Goal: Task Accomplishment & Management: Complete application form

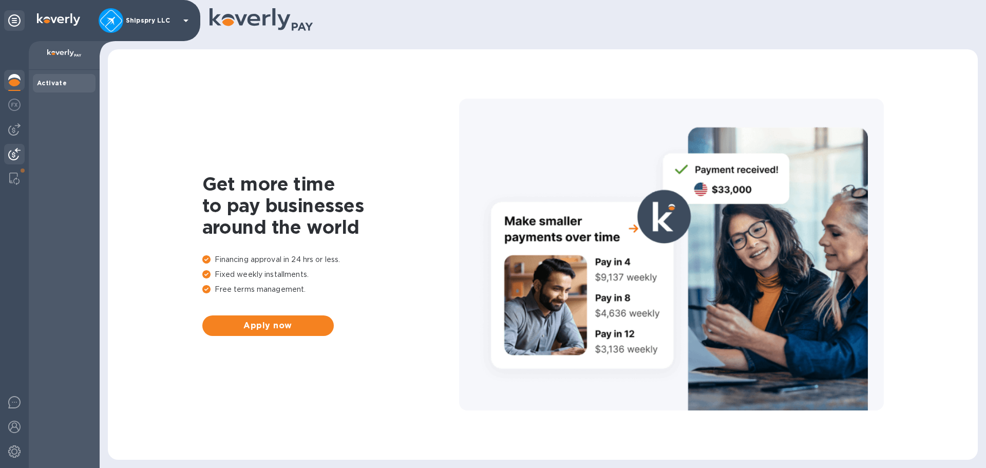
click at [13, 152] on img at bounding box center [14, 154] width 12 height 12
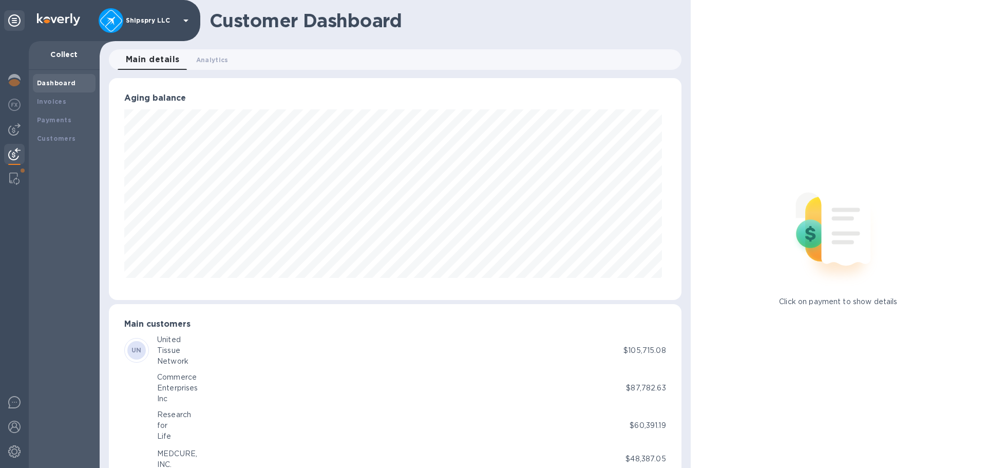
scroll to position [513093, 512746]
click at [20, 131] on img at bounding box center [14, 129] width 12 height 12
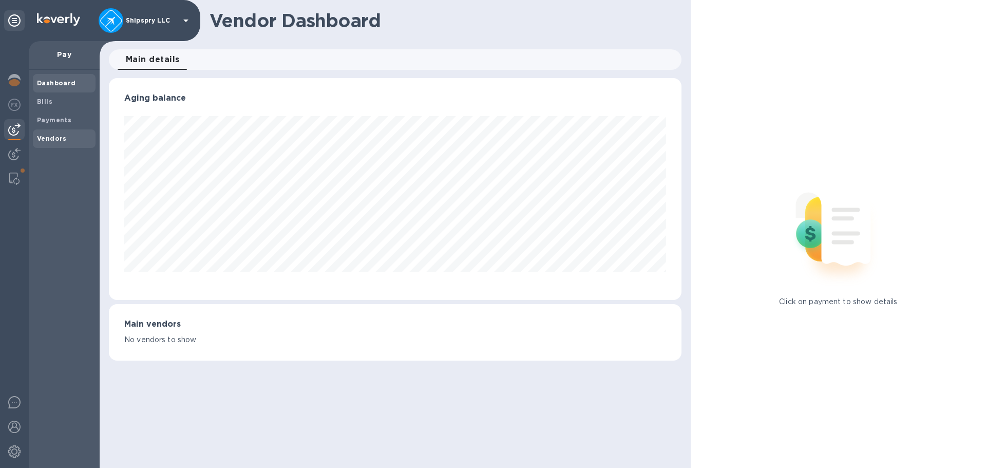
scroll to position [222, 572]
click at [52, 137] on b "Vendors" at bounding box center [52, 138] width 30 height 8
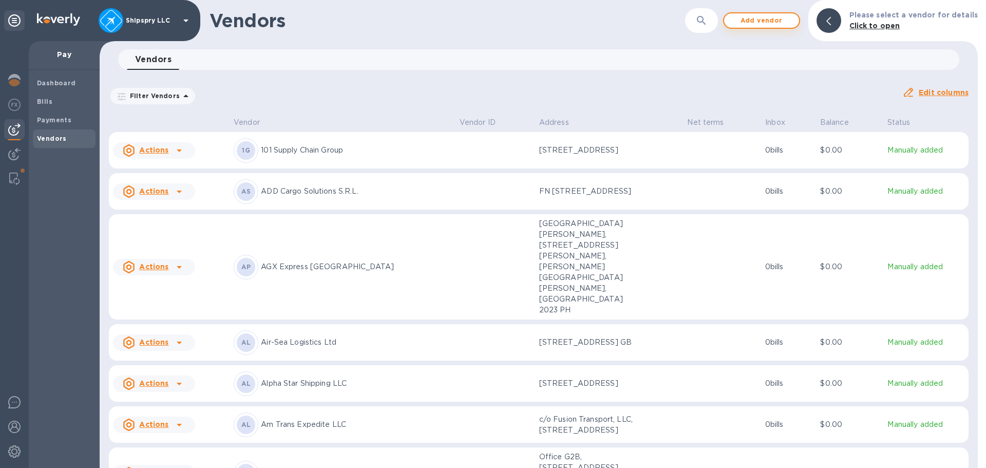
click at [785, 21] on span "Add vendor" at bounding box center [761, 20] width 59 height 12
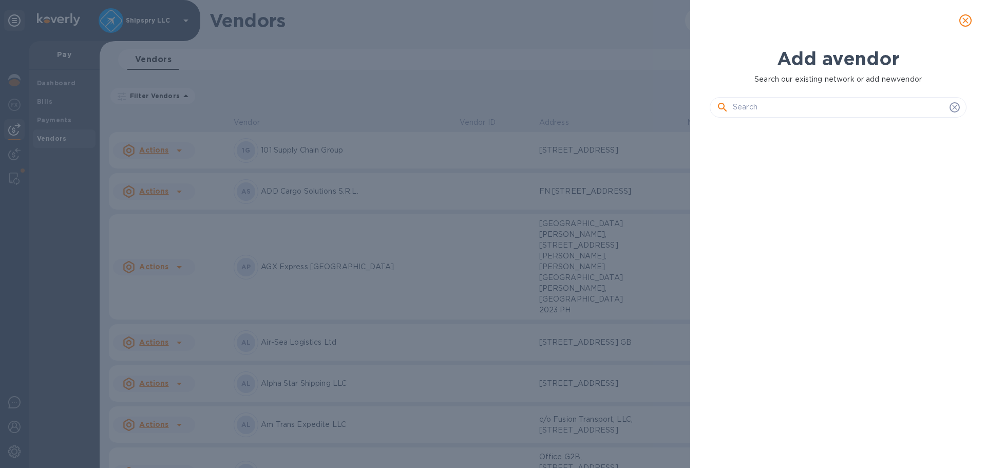
scroll to position [307, 261]
click at [772, 111] on input "text" at bounding box center [838, 107] width 213 height 15
click at [734, 108] on input "text" at bounding box center [838, 107] width 213 height 15
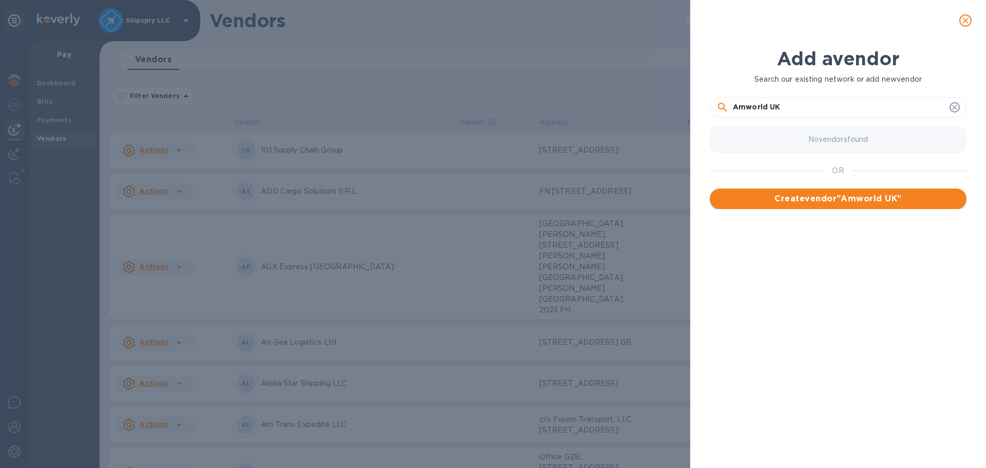
type input "Amworld UK"
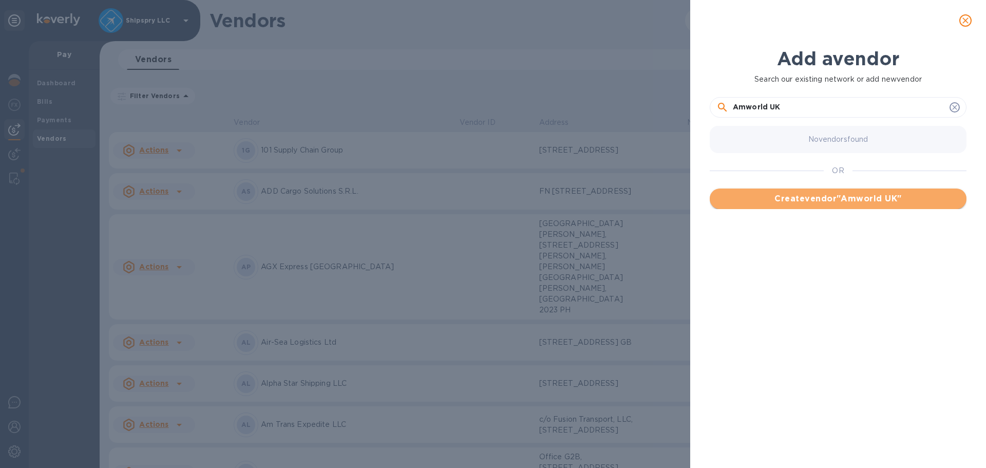
click at [773, 194] on span "Create vendor " Amworld UK "" at bounding box center [838, 198] width 240 height 12
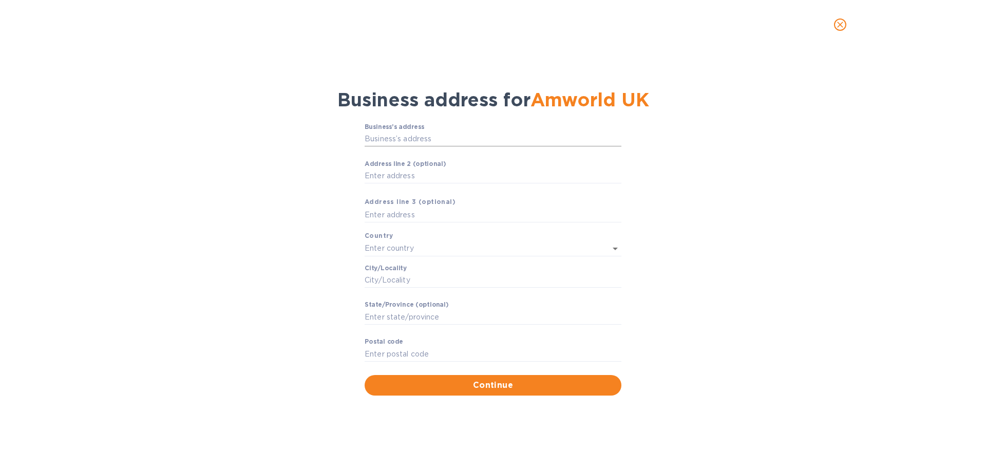
click at [417, 138] on input "Business’s аddress" at bounding box center [492, 138] width 257 height 15
type input "[STREET_ADDRESS] Ford"
click at [381, 271] on p "[GEOGRAPHIC_DATA]" at bounding box center [493, 270] width 240 height 11
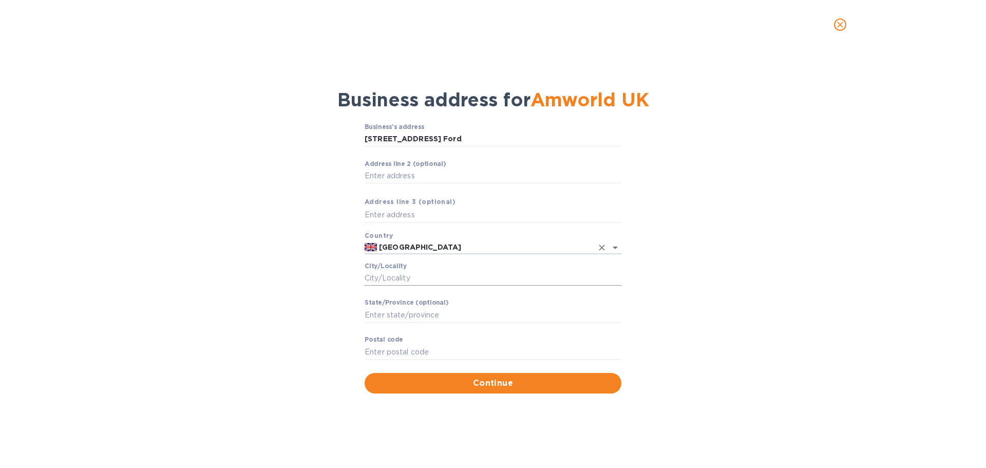
type input "[GEOGRAPHIC_DATA]"
click at [399, 278] on input "Сity/Locаlity" at bounding box center [492, 278] width 257 height 15
type input "[GEOGRAPHIC_DATA]"
type input "SO53 4DP"
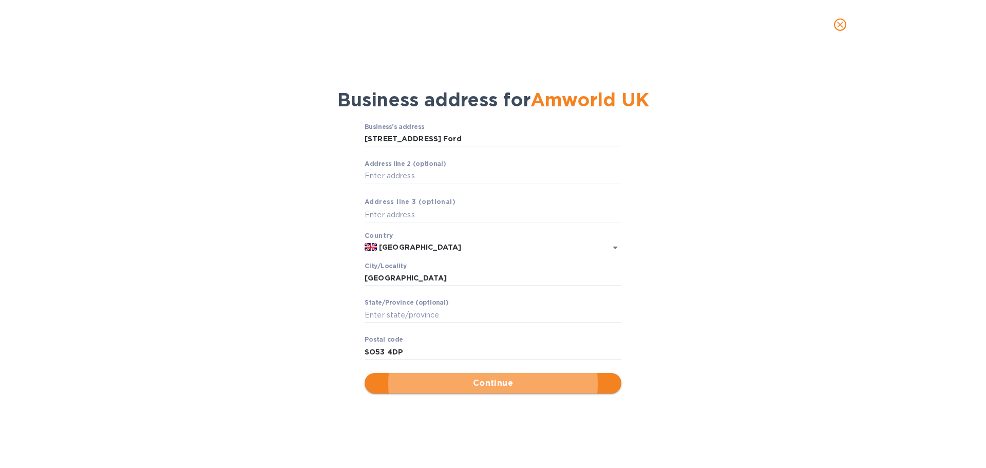
click at [483, 380] on span "Continue" at bounding box center [493, 383] width 240 height 12
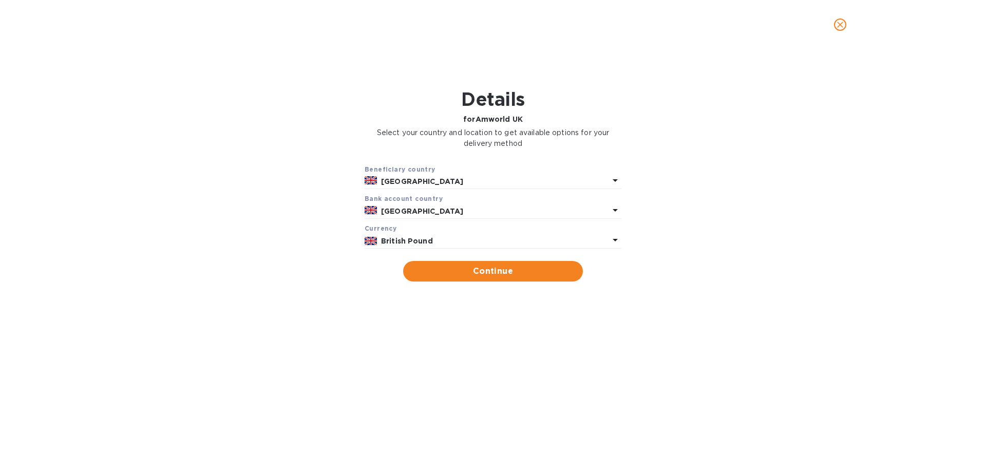
click at [408, 238] on b "British Pound" at bounding box center [407, 241] width 52 height 8
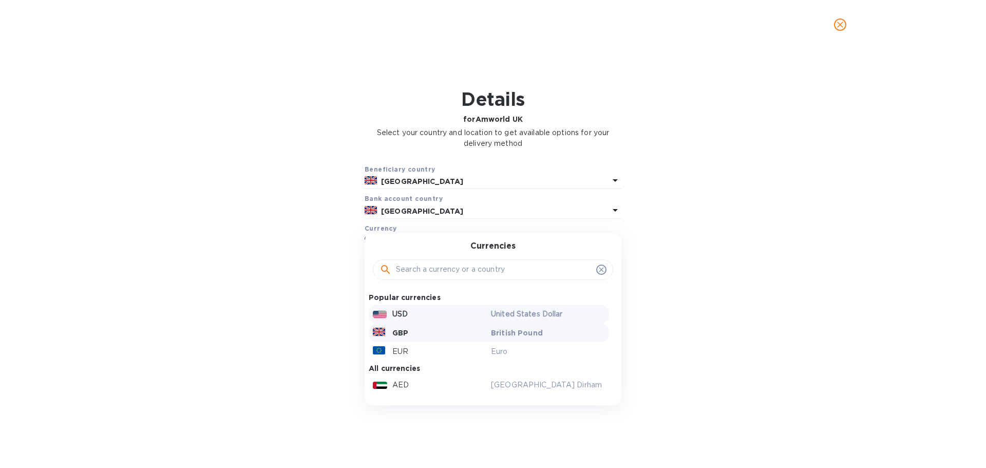
click at [409, 317] on div "USD" at bounding box center [430, 313] width 118 height 15
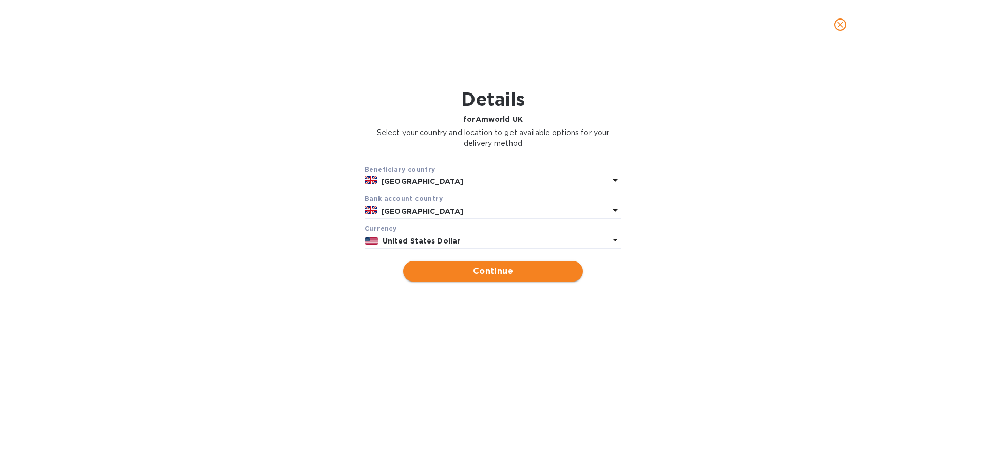
click at [489, 275] on span "Continue" at bounding box center [492, 271] width 163 height 12
type input "Amworld UK"
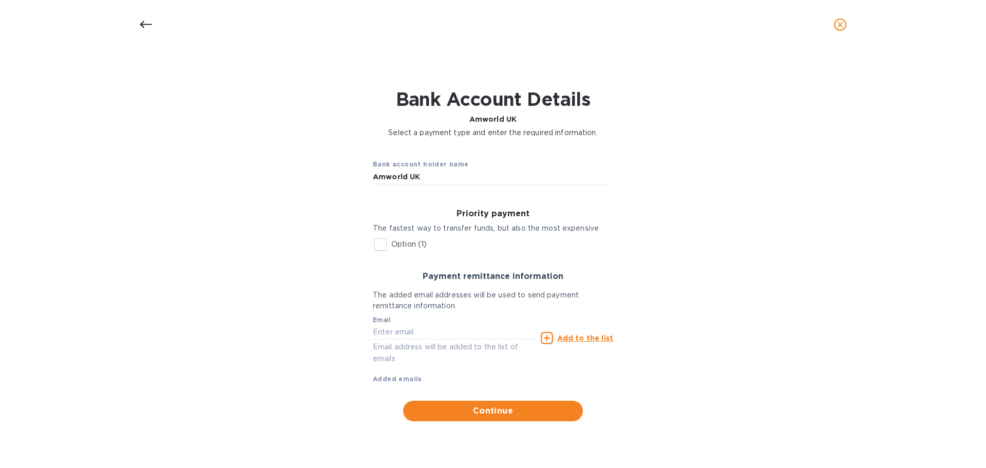
click at [381, 245] on input "Option (1)" at bounding box center [381, 245] width 22 height 22
checkbox input "true"
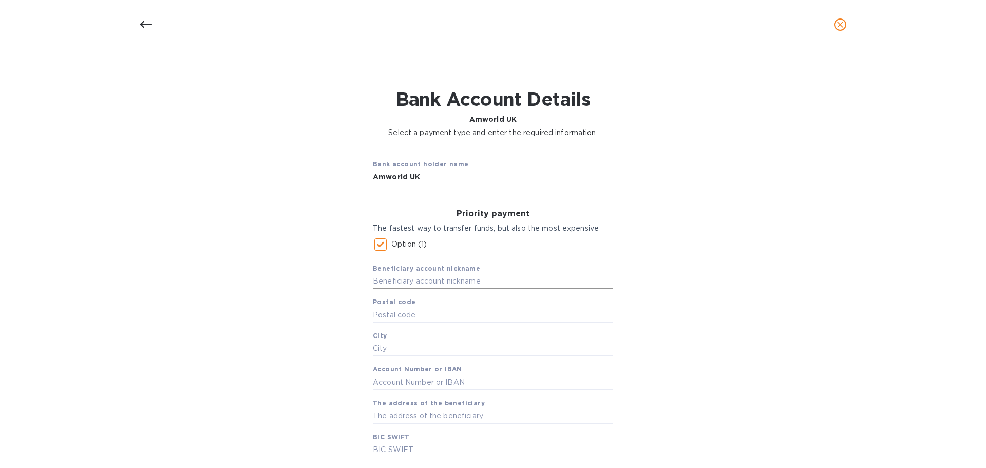
click at [421, 283] on input "text" at bounding box center [493, 281] width 240 height 15
click at [433, 179] on input "Amworld UK" at bounding box center [493, 176] width 240 height 15
type input "Amworld UK USD"
click at [419, 280] on input "text" at bounding box center [493, 281] width 240 height 15
type input "Amworld UK USD"
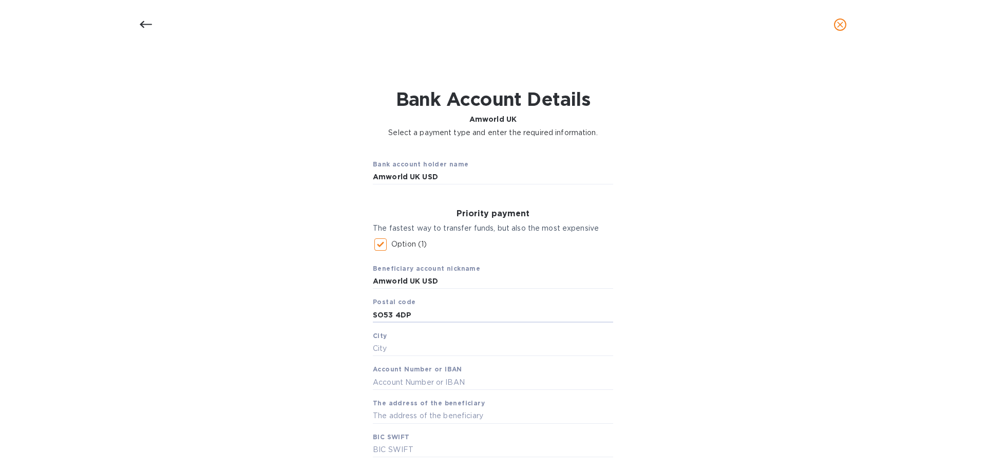
type input "SO53 4DP"
type input "[GEOGRAPHIC_DATA]"
drag, startPoint x: 425, startPoint y: 385, endPoint x: 381, endPoint y: 382, distance: 43.2
click at [425, 385] on input "text" at bounding box center [493, 381] width 240 height 15
type input "[FINANCIAL_ID]"
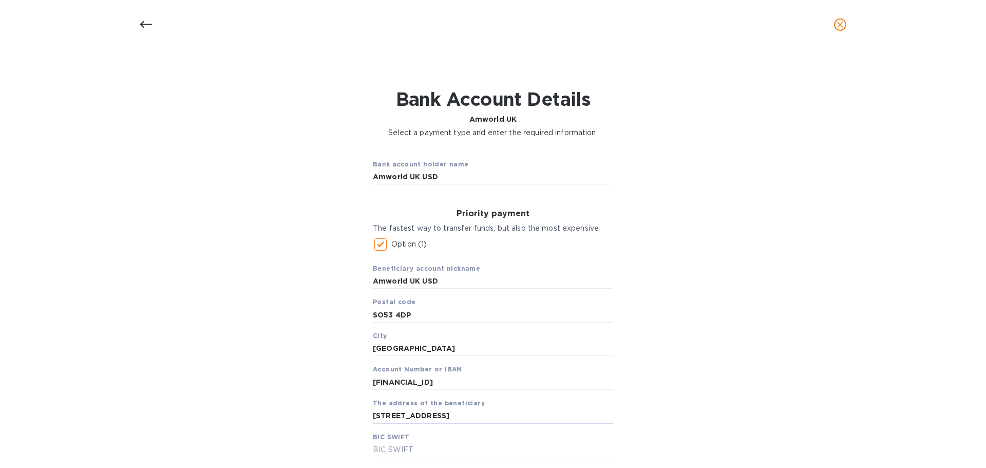
scroll to position [0, 28]
type input "[STREET_ADDRESS]"
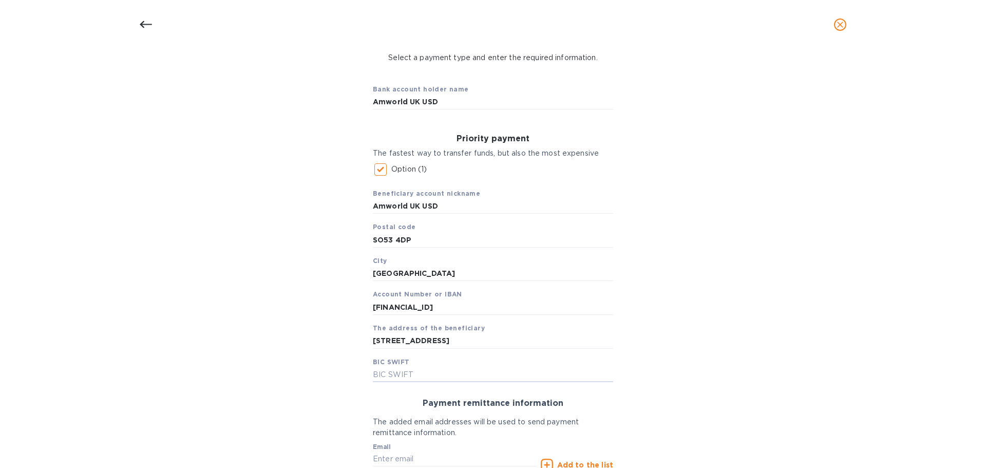
scroll to position [187, 0]
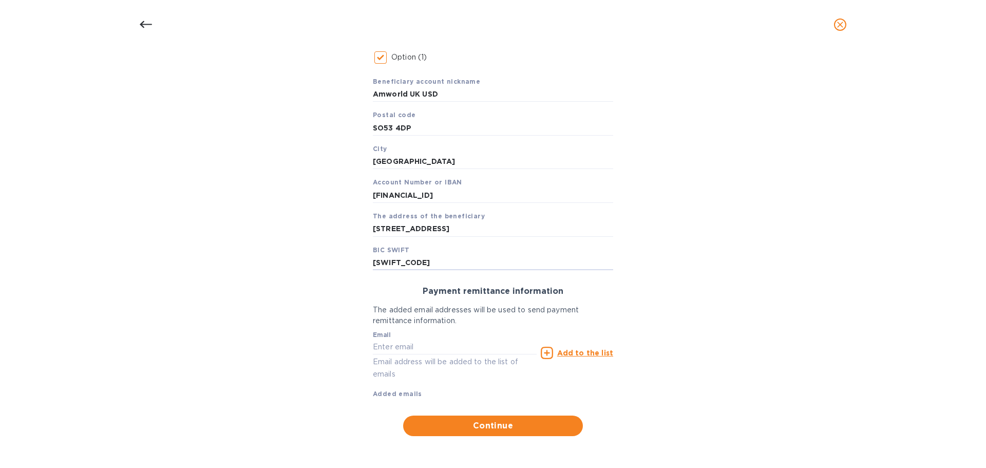
type input "[SWIFT_CODE]"
click at [431, 346] on input "text" at bounding box center [455, 346] width 164 height 15
type input "F"
type input "[EMAIL_ADDRESS][DOMAIN_NAME]"
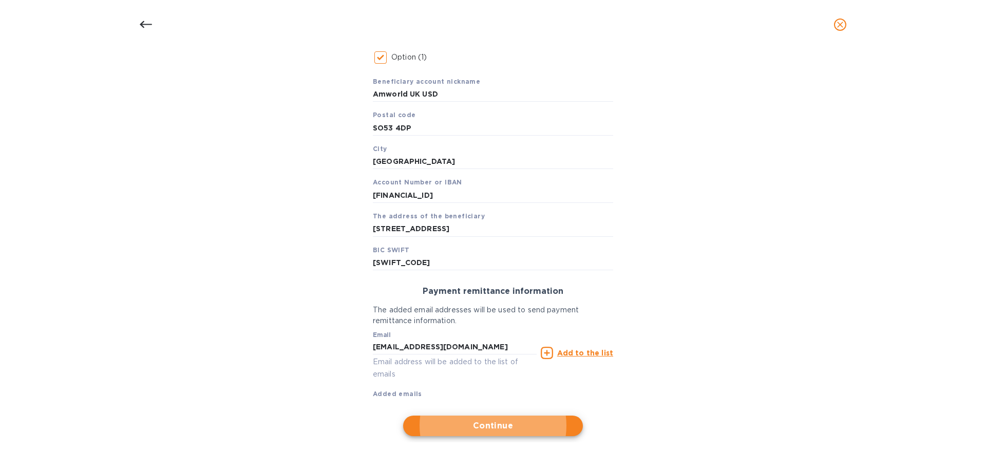
click at [590, 355] on u "Add to the list" at bounding box center [585, 353] width 56 height 8
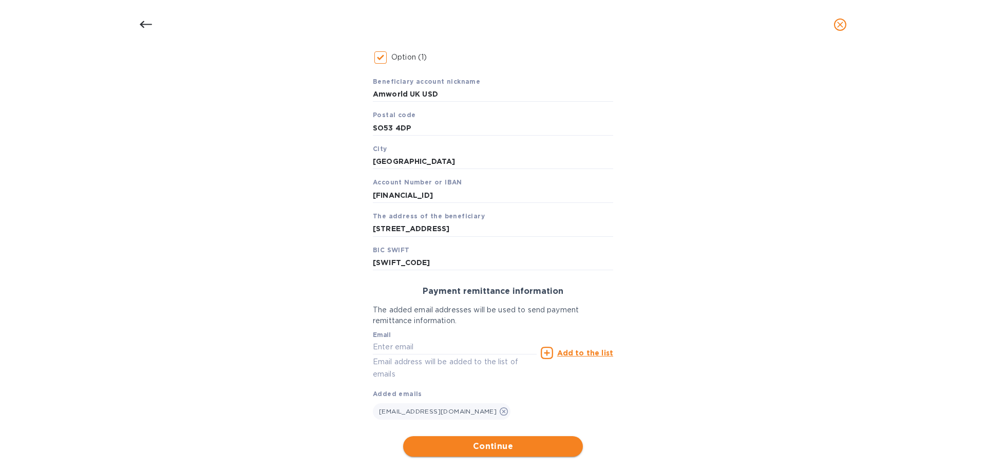
click at [477, 445] on span "Continue" at bounding box center [492, 446] width 163 height 12
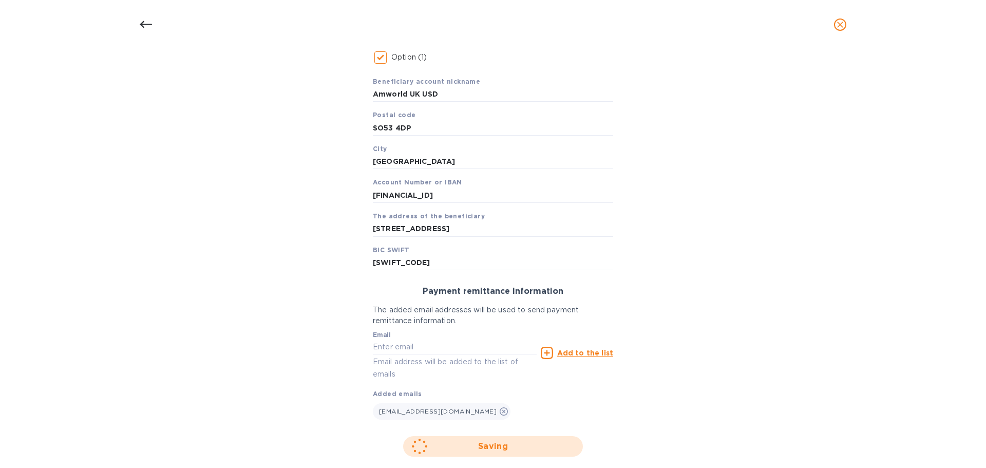
scroll to position [85, 0]
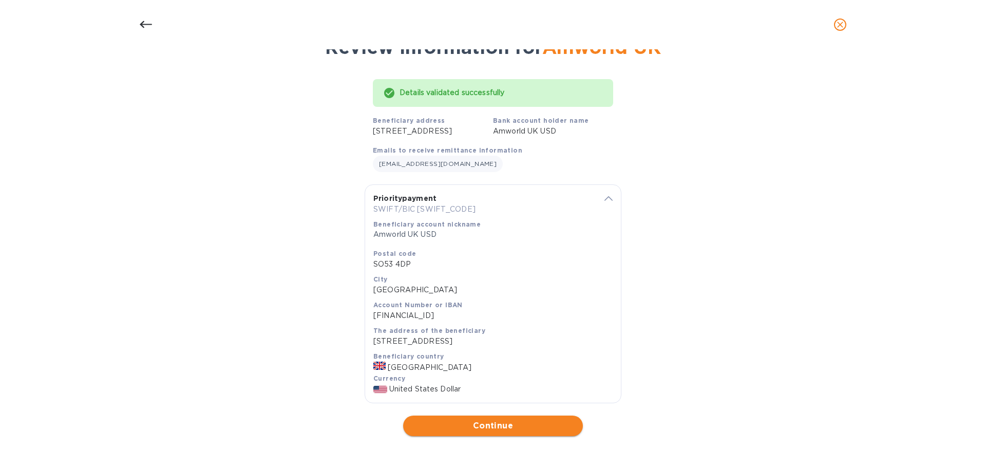
click at [499, 424] on span "Continue" at bounding box center [492, 425] width 163 height 12
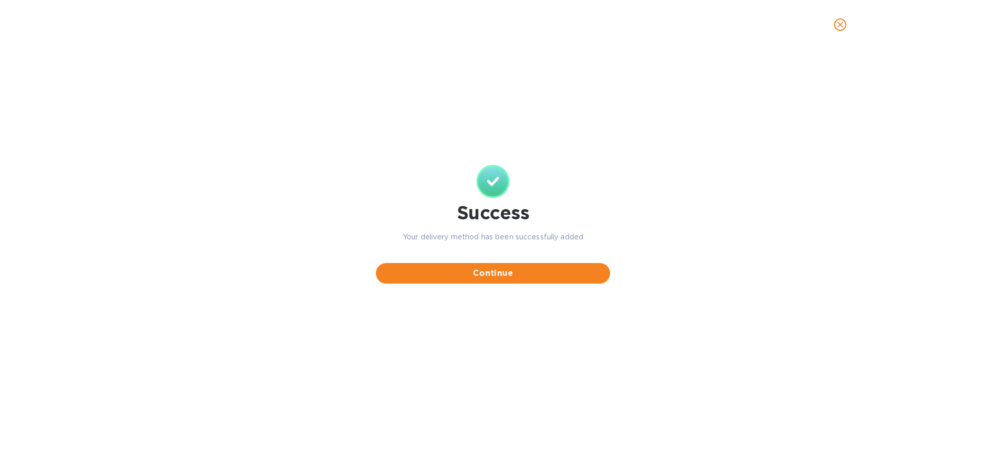
scroll to position [0, 0]
click at [510, 285] on div "Success Your delivery method has been successfully added Continue" at bounding box center [493, 224] width 246 height 131
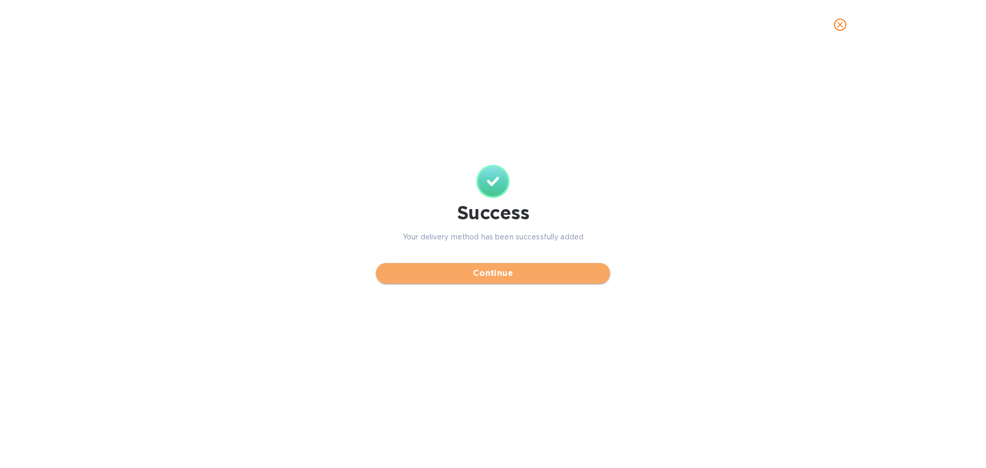
click at [515, 270] on span "Continue" at bounding box center [493, 273] width 218 height 12
